Goal: Information Seeking & Learning: Learn about a topic

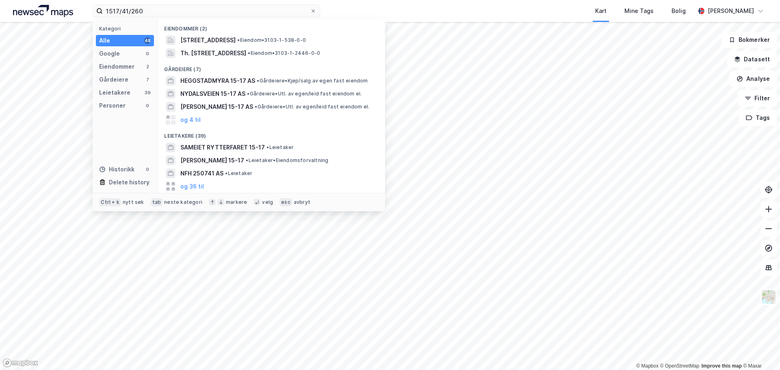
type input "1517/41/260"
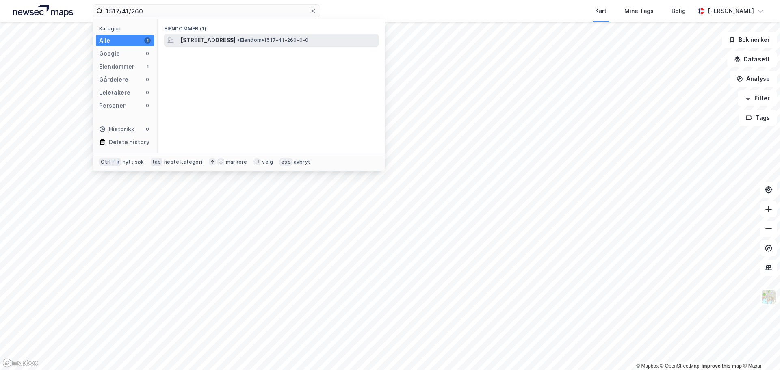
click at [240, 38] on span "•" at bounding box center [238, 40] width 2 height 6
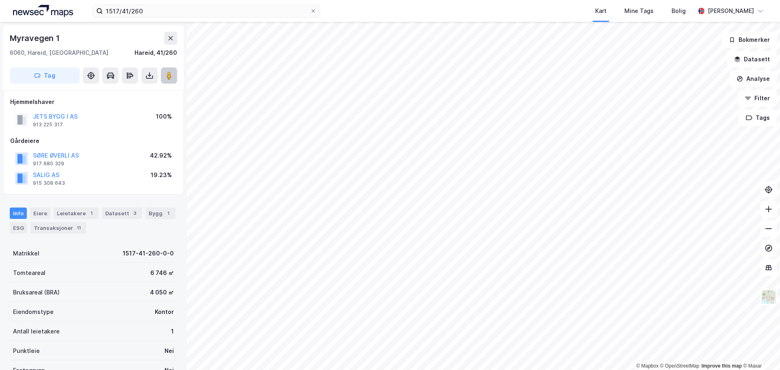
click at [169, 77] on image at bounding box center [169, 76] width 5 height 8
click at [167, 72] on image at bounding box center [169, 76] width 5 height 8
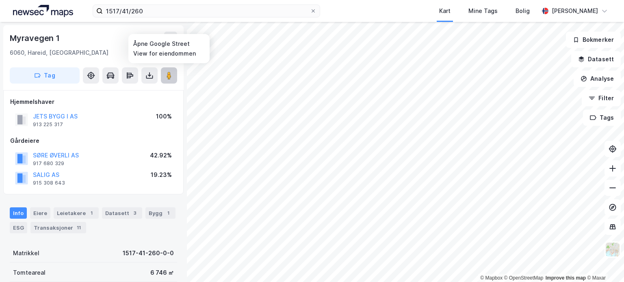
click at [164, 71] on button at bounding box center [169, 75] width 16 height 16
click at [83, 107] on div "Hjemmelshaver JETS BYGG I AS 913 225 317 100%" at bounding box center [93, 113] width 167 height 33
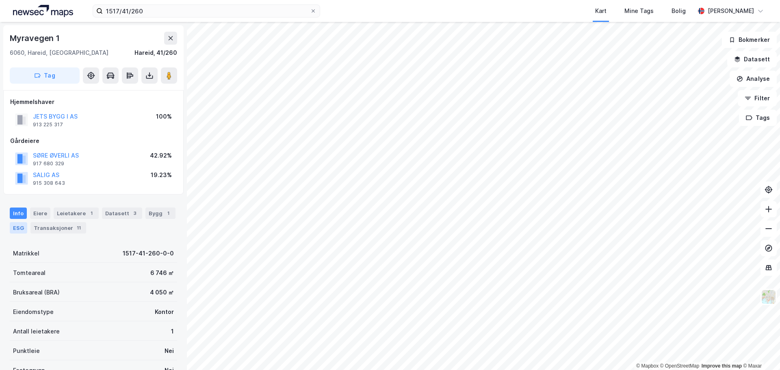
click at [18, 226] on div "ESG" at bounding box center [18, 227] width 17 height 11
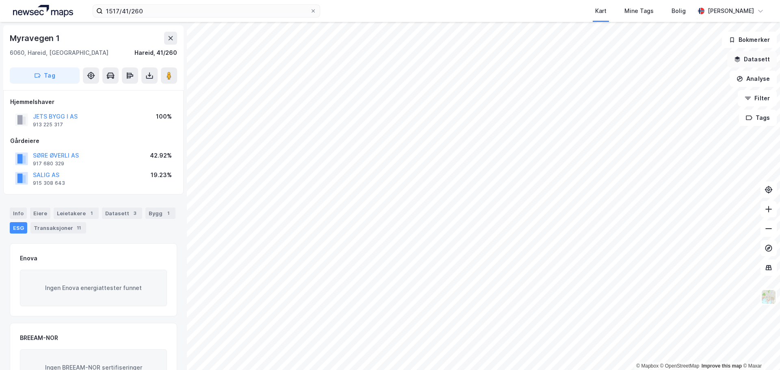
click at [764, 61] on button "Datasett" at bounding box center [752, 59] width 50 height 16
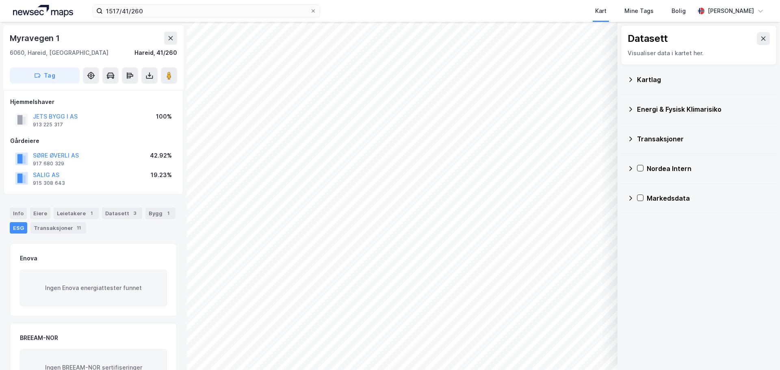
click at [632, 108] on icon at bounding box center [630, 109] width 7 height 7
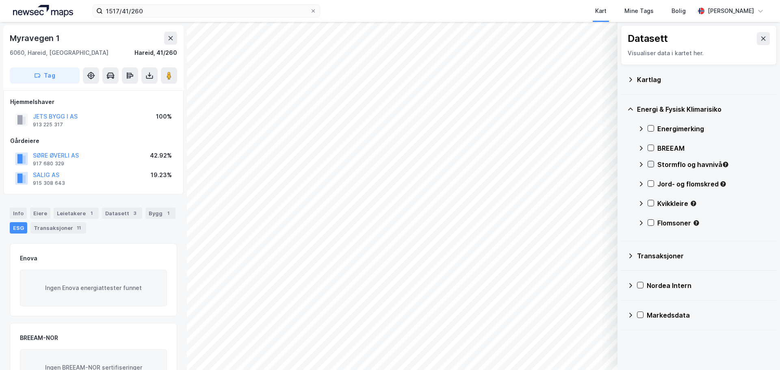
click at [651, 163] on icon at bounding box center [651, 164] width 6 height 6
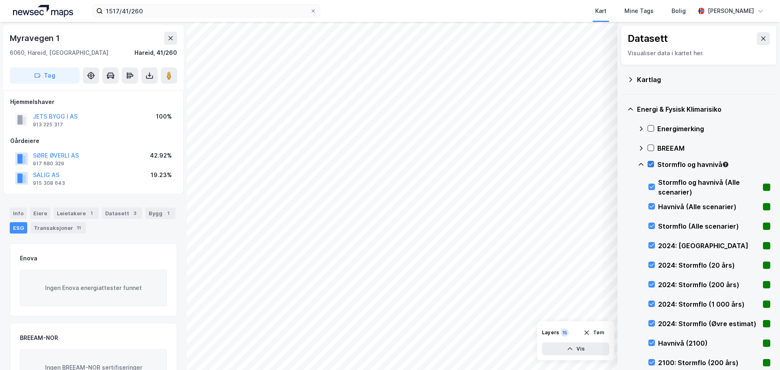
click at [651, 163] on icon at bounding box center [651, 164] width 6 height 6
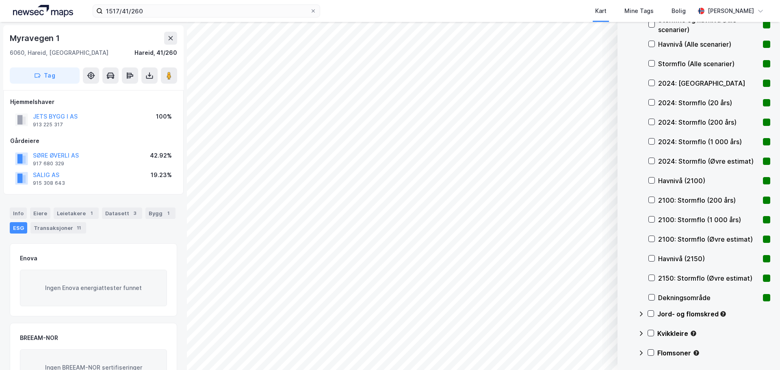
scroll to position [256, 0]
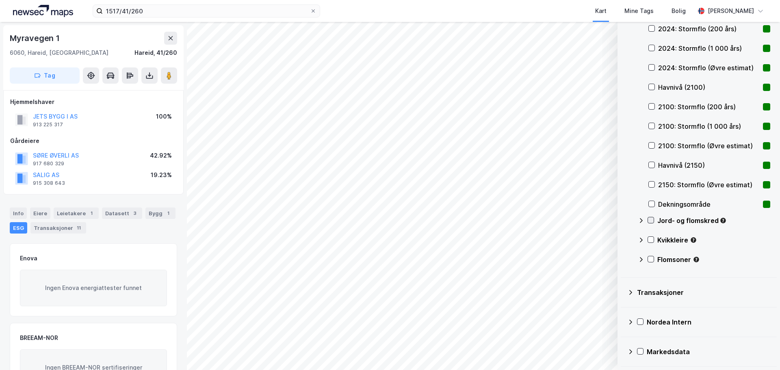
click at [649, 219] on icon at bounding box center [651, 220] width 6 height 6
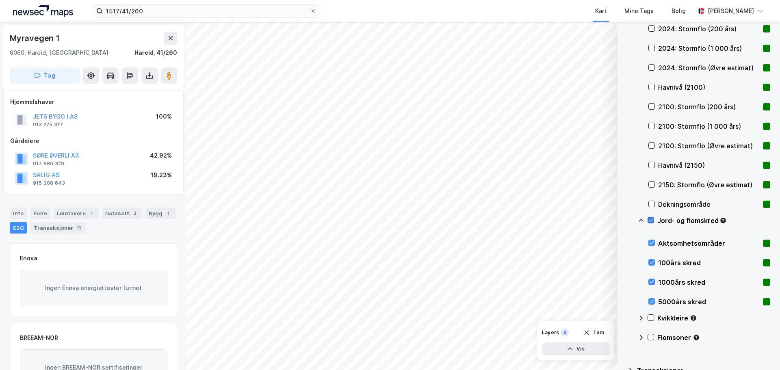
click at [649, 219] on icon at bounding box center [651, 220] width 6 height 6
click at [650, 317] on icon at bounding box center [651, 318] width 6 height 6
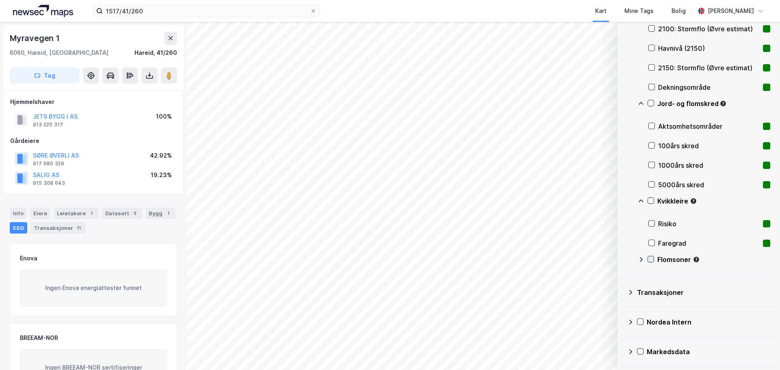
click at [653, 259] on icon at bounding box center [651, 259] width 6 height 6
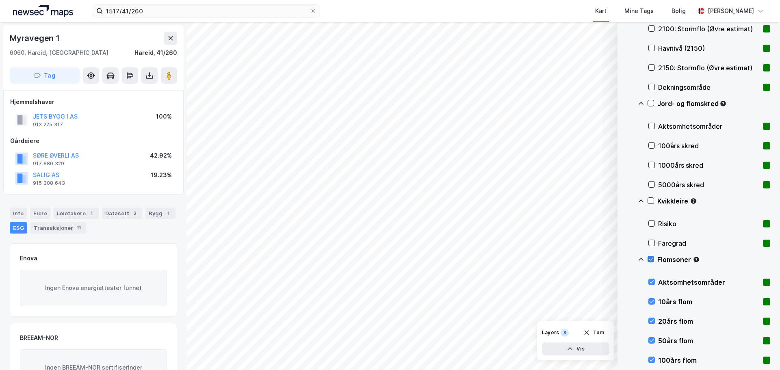
click at [653, 259] on icon at bounding box center [651, 259] width 6 height 6
